Goal: Transaction & Acquisition: Purchase product/service

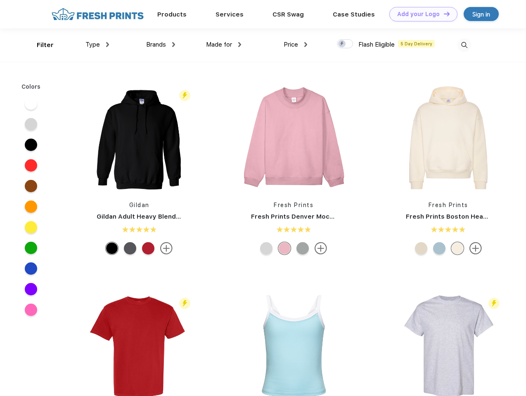
click at [420, 14] on link "Add your Logo Design Tool" at bounding box center [423, 14] width 68 height 14
click at [0, 0] on div "Design Tool" at bounding box center [0, 0] width 0 height 0
click at [443, 14] on link "Add your Logo Design Tool" at bounding box center [423, 14] width 68 height 14
click at [40, 45] on div "Filter" at bounding box center [45, 44] width 17 height 9
click at [97, 45] on span "Type" at bounding box center [92, 44] width 14 height 7
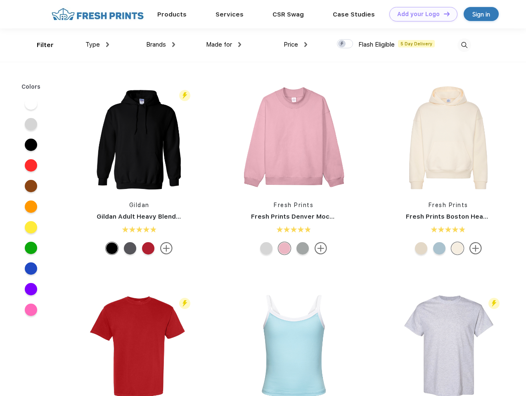
click at [160, 45] on span "Brands" at bounding box center [156, 44] width 20 height 7
click at [224, 45] on span "Made for" at bounding box center [219, 44] width 26 height 7
click at [295, 45] on span "Price" at bounding box center [290, 44] width 14 height 7
click at [345, 44] on div at bounding box center [345, 43] width 16 height 9
click at [342, 44] on input "checkbox" at bounding box center [339, 41] width 5 height 5
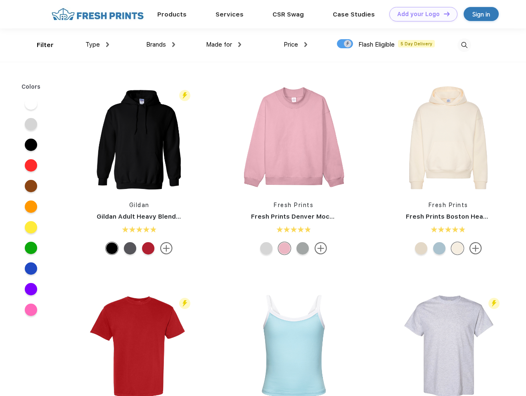
click at [464, 45] on img at bounding box center [464, 45] width 14 height 14
